Goal: Task Accomplishment & Management: Use online tool/utility

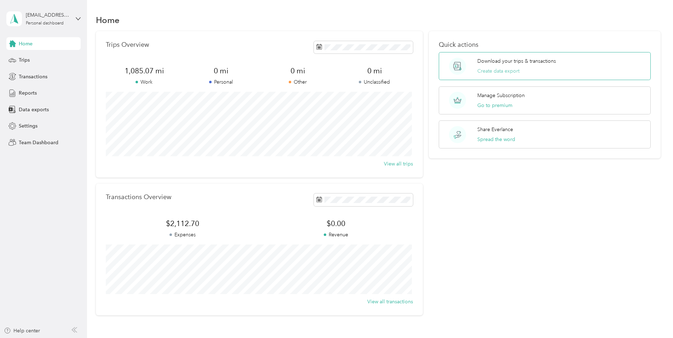
click at [479, 71] on button "Create data export" at bounding box center [499, 70] width 42 height 7
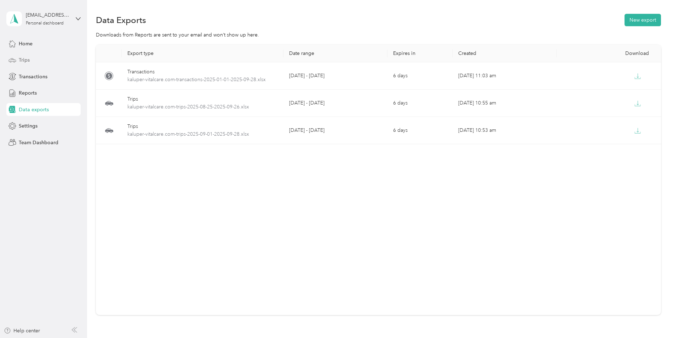
click at [29, 62] on span "Trips" at bounding box center [24, 59] width 11 height 7
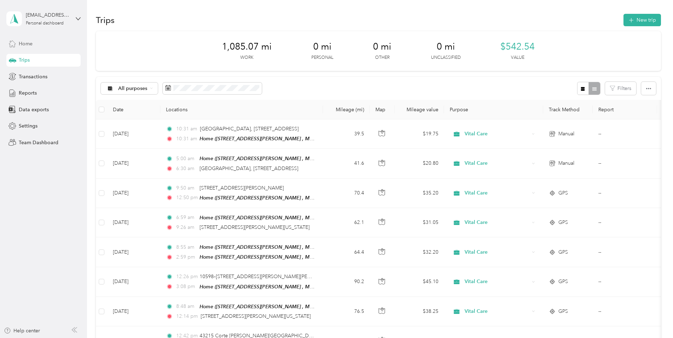
click at [44, 45] on div "Home" at bounding box center [43, 43] width 74 height 13
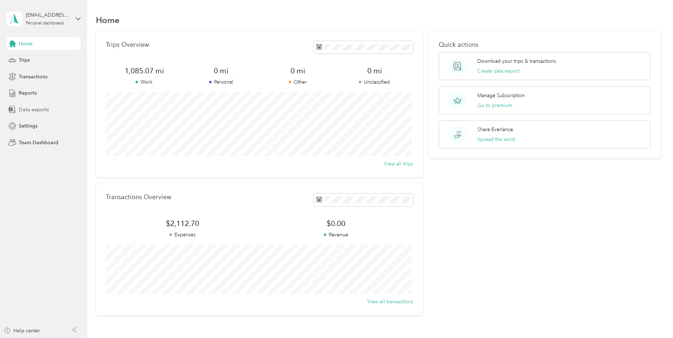
click at [51, 109] on div "Data exports" at bounding box center [43, 109] width 74 height 13
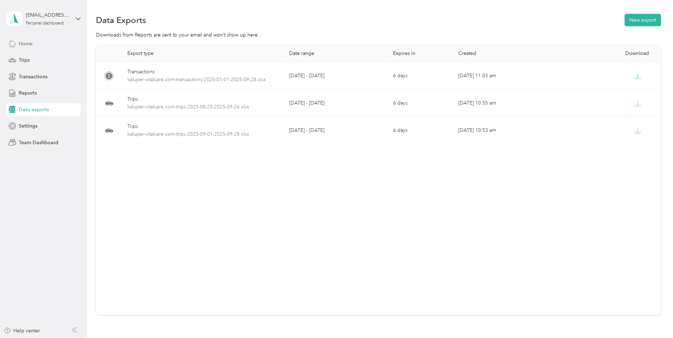
click at [40, 40] on div "Home" at bounding box center [43, 43] width 74 height 13
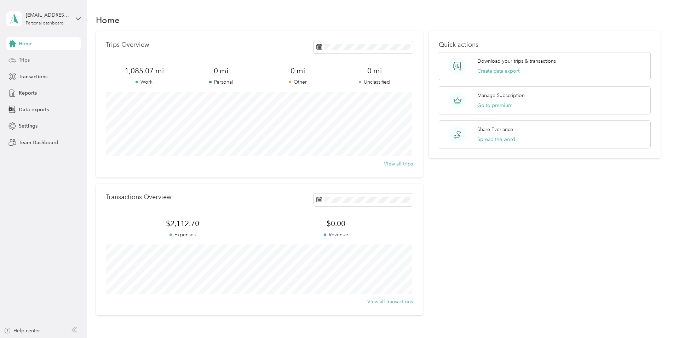
click at [51, 66] on div "Trips" at bounding box center [43, 60] width 74 height 13
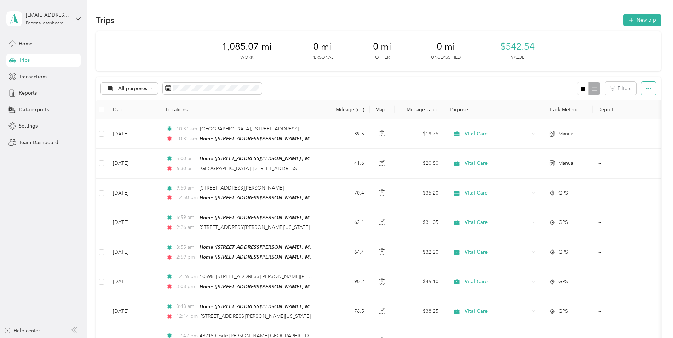
click at [648, 89] on icon "button" at bounding box center [649, 88] width 5 height 5
click at [633, 118] on div "Export" at bounding box center [639, 113] width 19 height 7
click at [636, 115] on span "Export" at bounding box center [637, 114] width 15 height 6
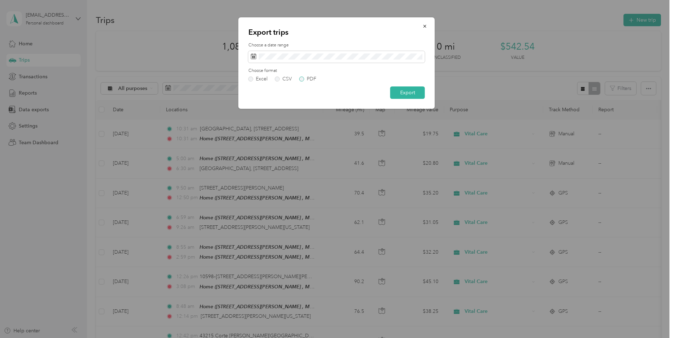
click at [301, 81] on label "PDF" at bounding box center [308, 78] width 17 height 5
click at [397, 90] on button "Export" at bounding box center [408, 92] width 35 height 12
